Goal: Information Seeking & Learning: Learn about a topic

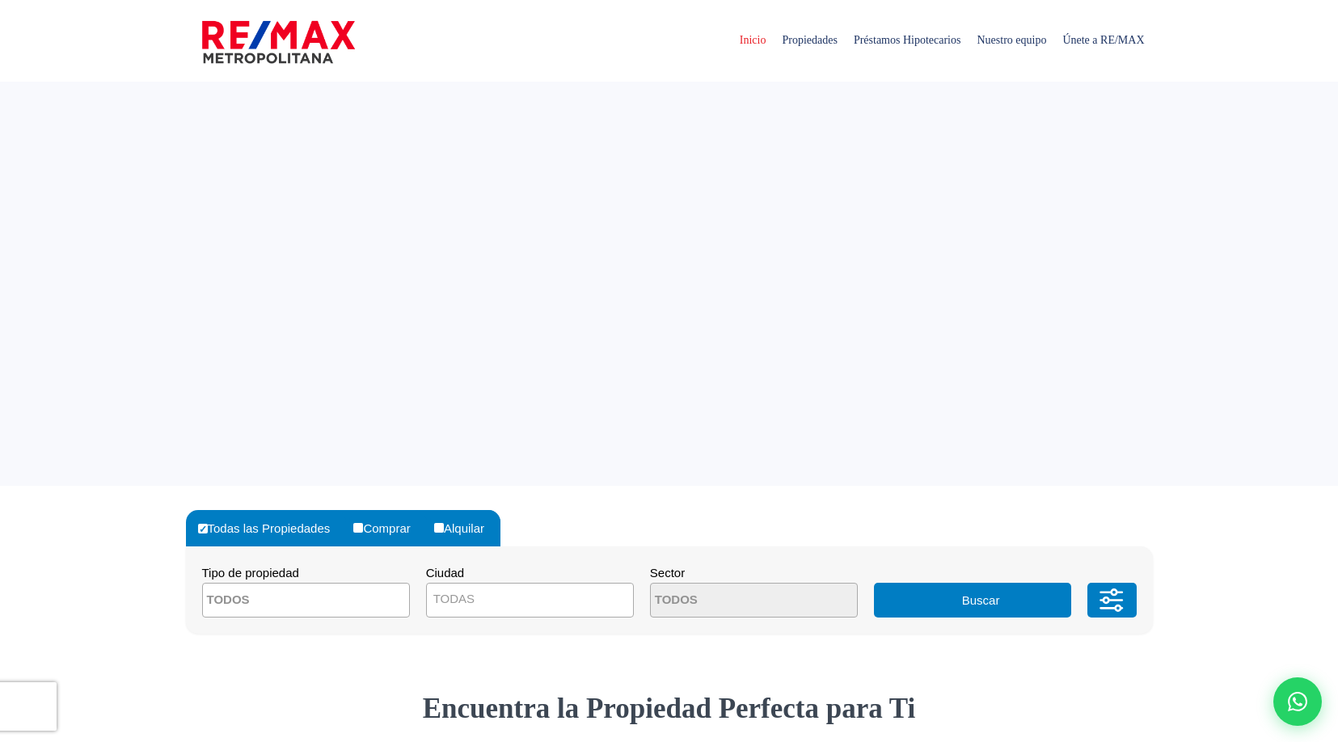
select select
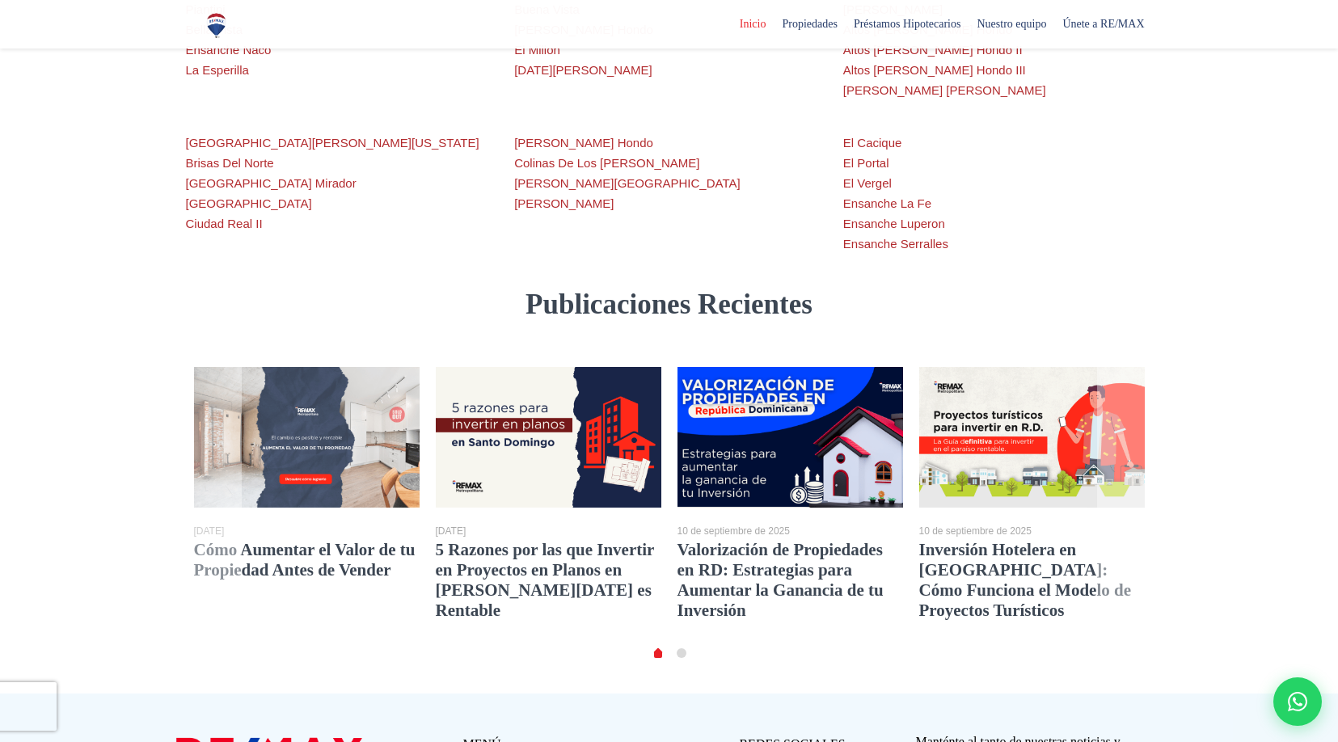
scroll to position [2770, 0]
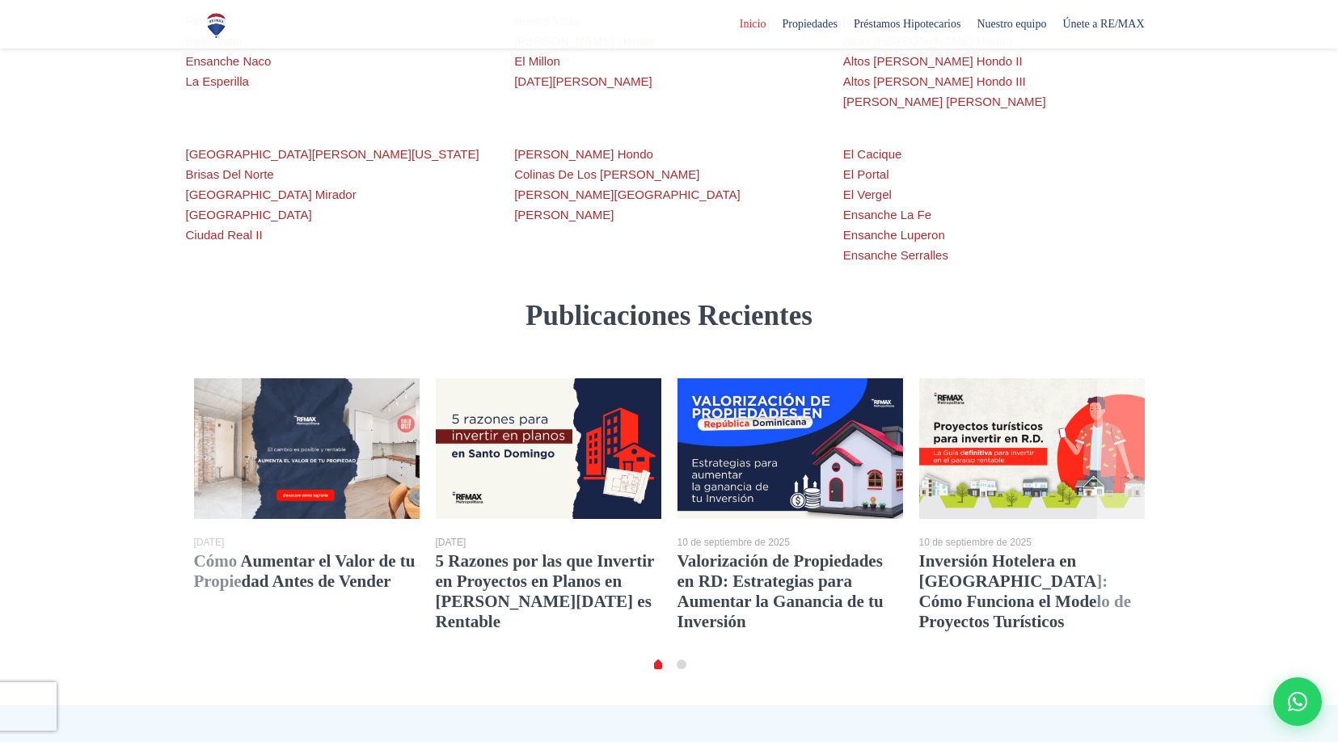
click at [350, 371] on img at bounding box center [307, 448] width 248 height 155
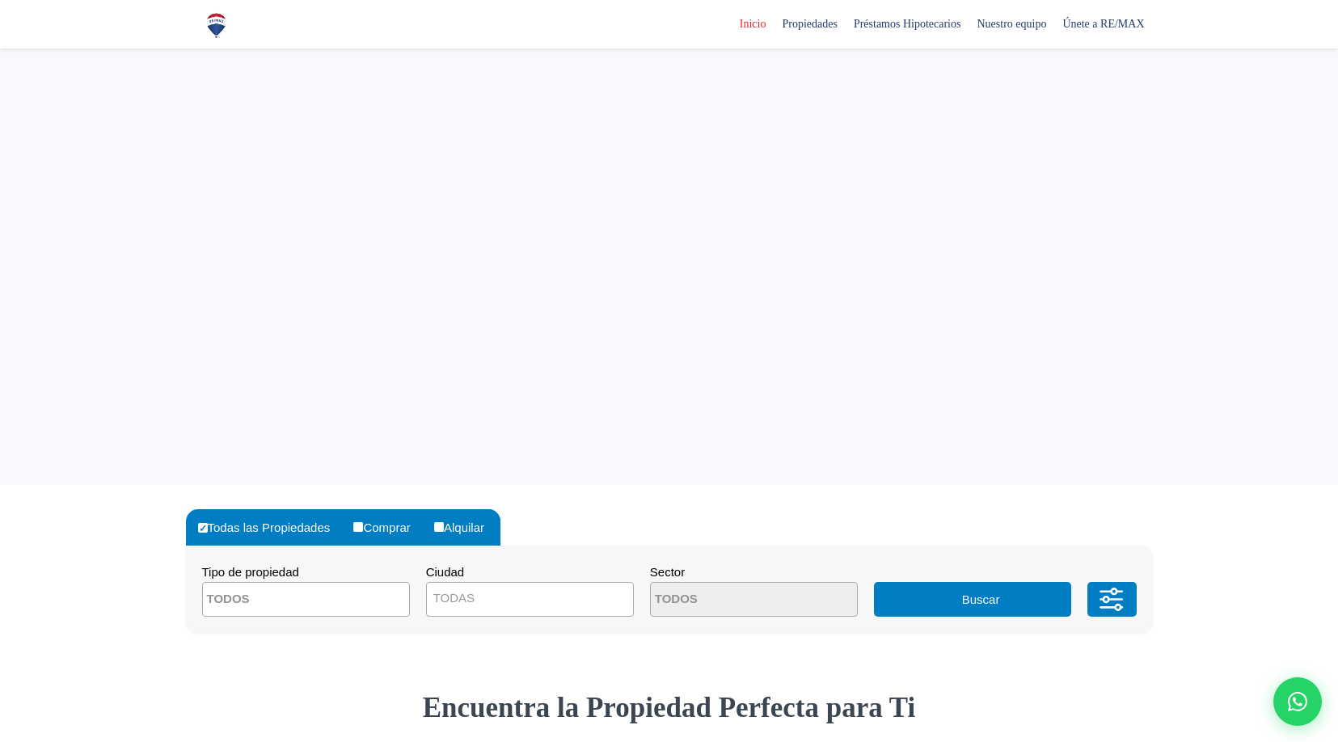
select select
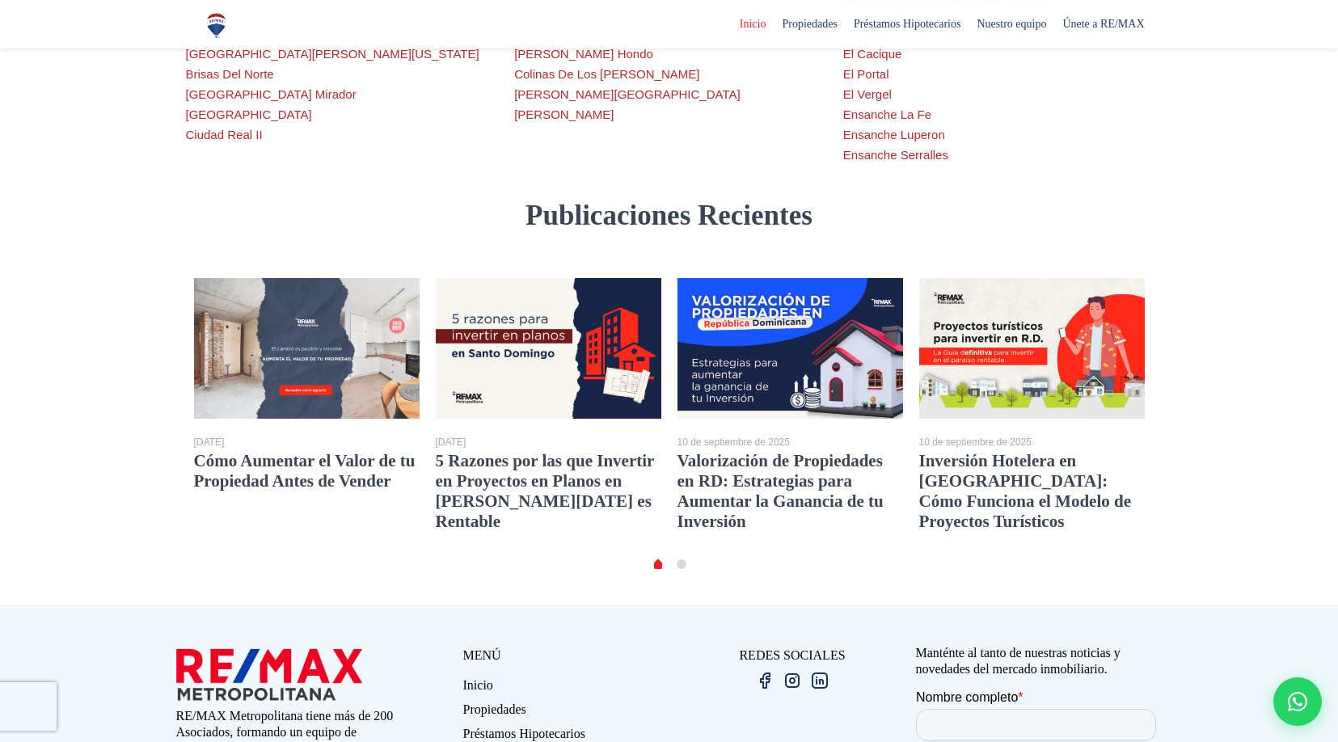
scroll to position [2865, 0]
